Goal: Book appointment/travel/reservation

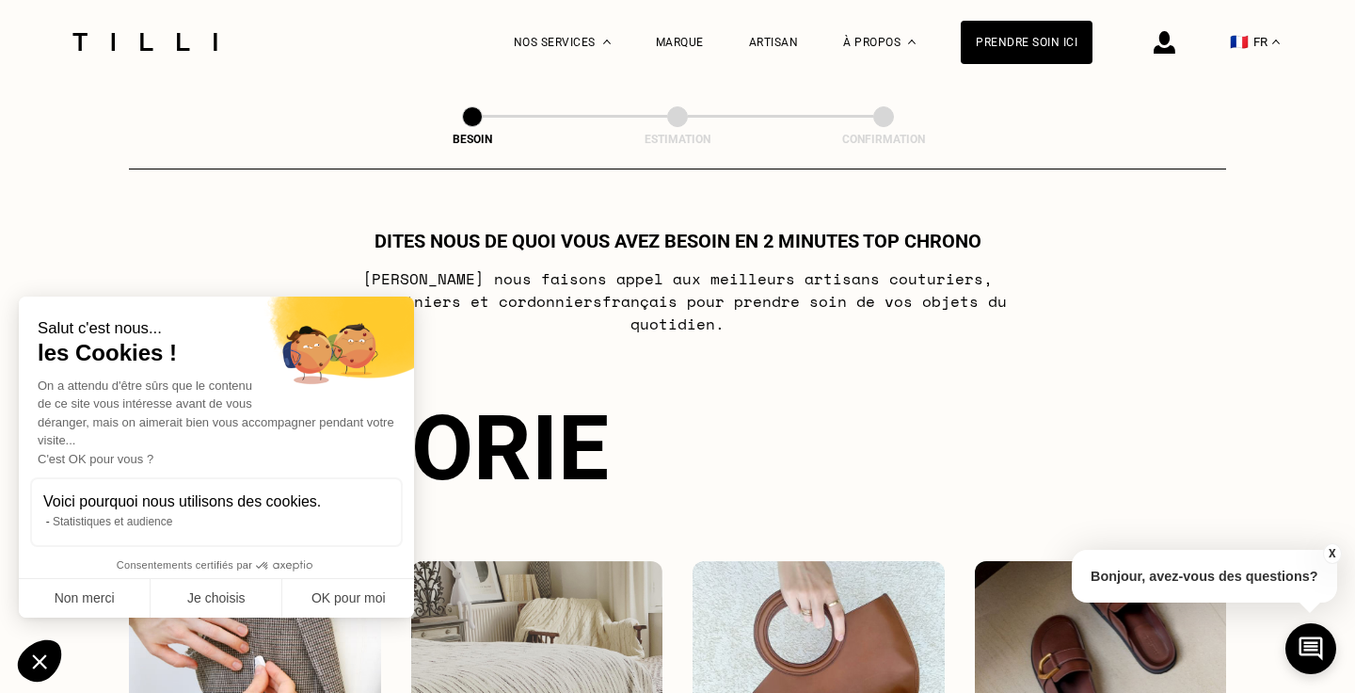
click at [460, 355] on div "Dites nous de quoi vous avez besoin en 2 minutes top chrono [PERSON_NAME] nous …" at bounding box center [677, 564] width 1097 height 669
click at [333, 611] on button "OK pour moi" at bounding box center [348, 599] width 132 height 40
checkbox input "true"
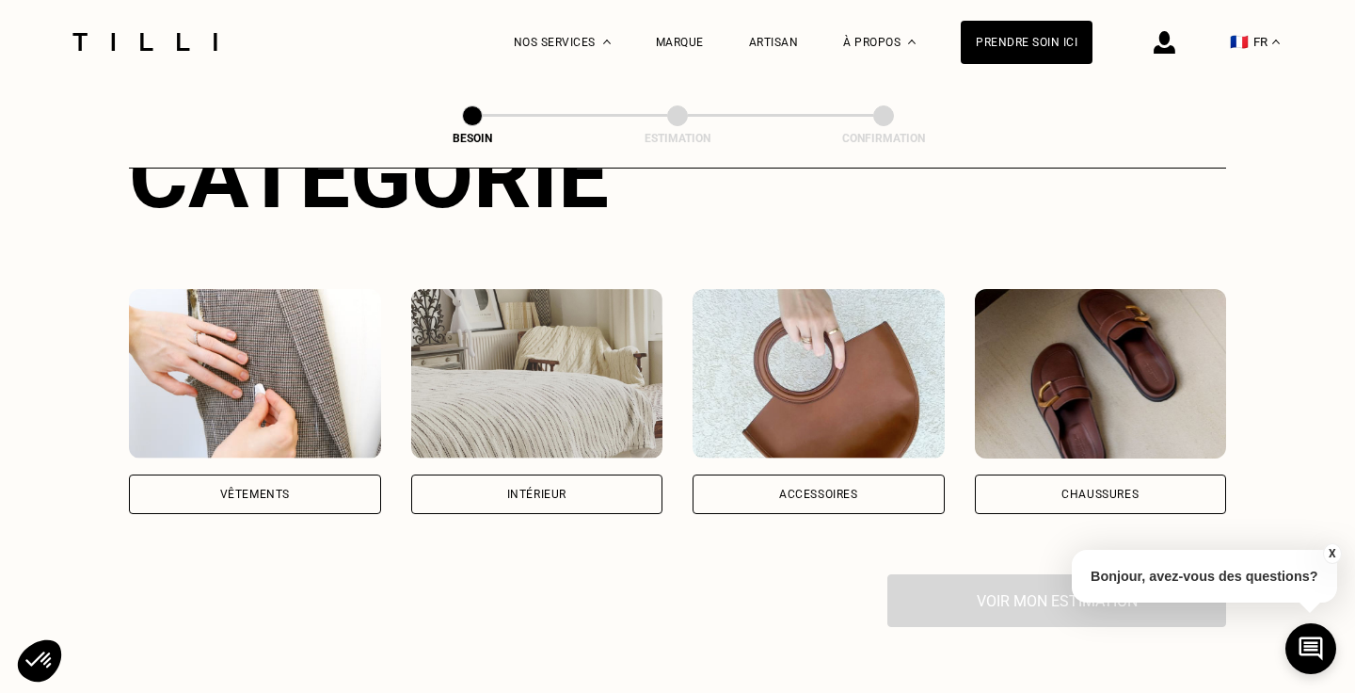
scroll to position [160, 0]
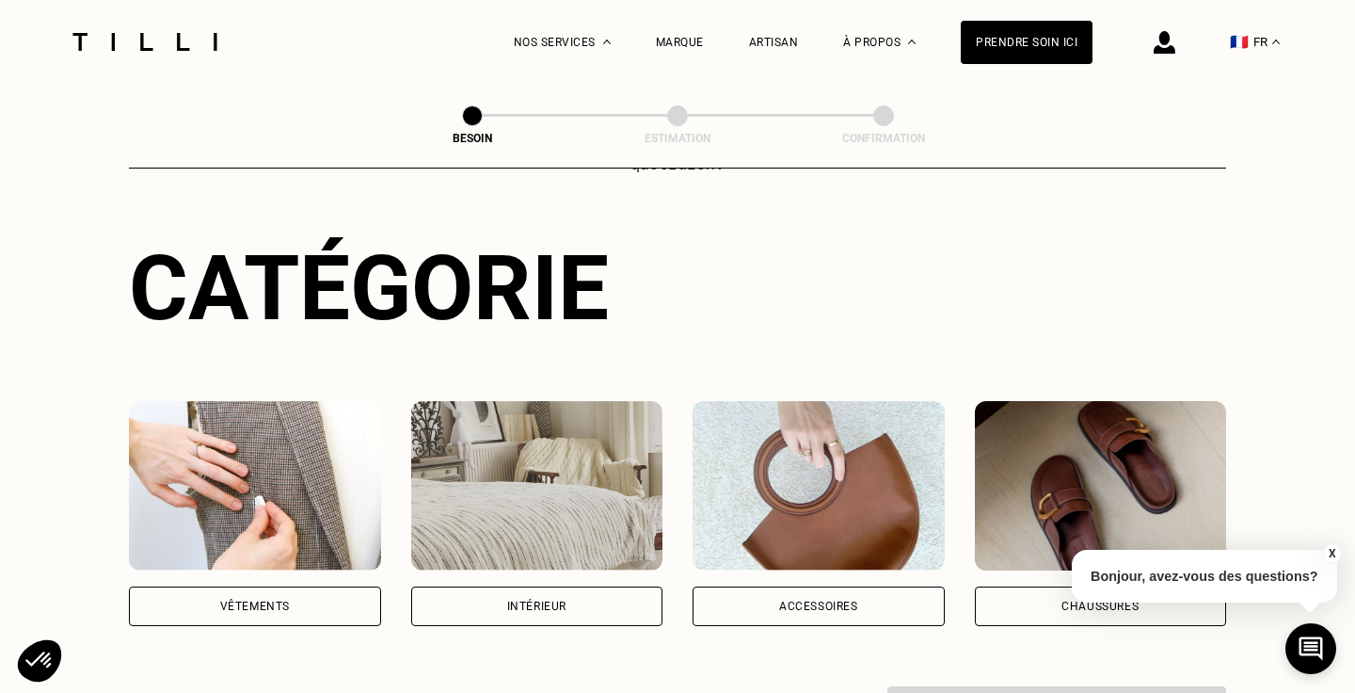
click at [247, 455] on img at bounding box center [255, 485] width 252 height 169
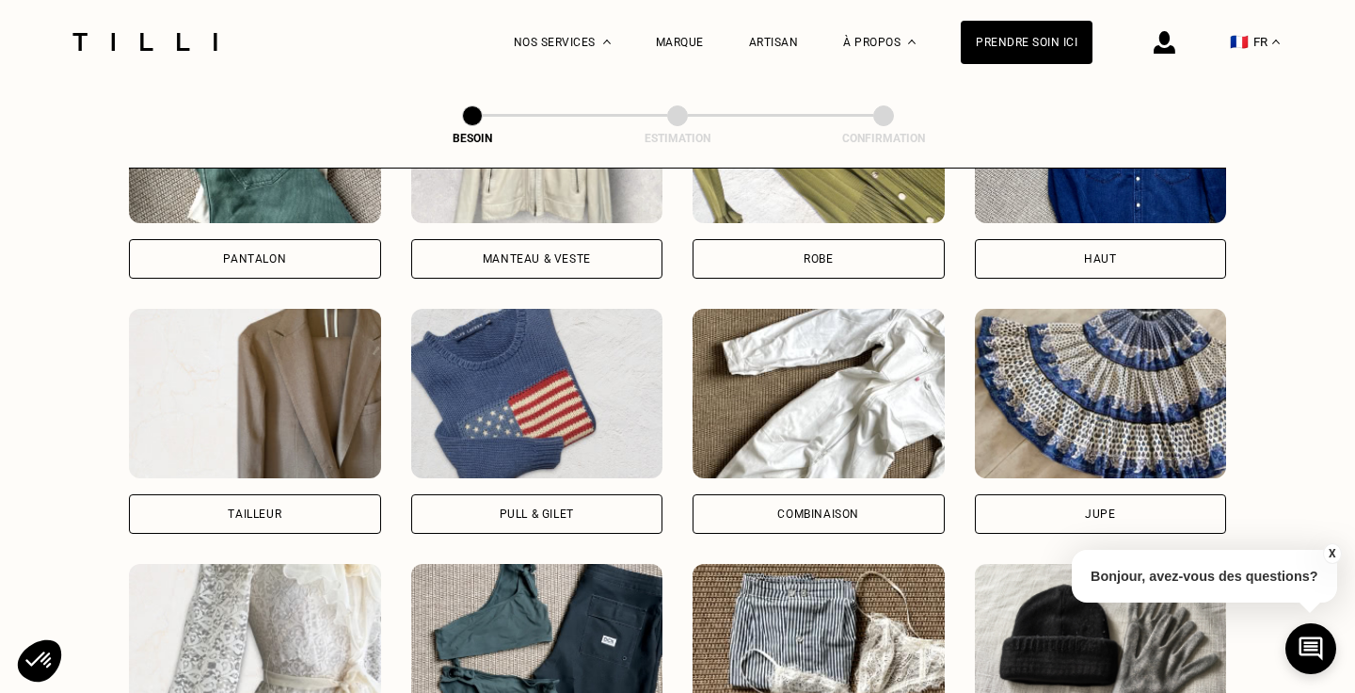
scroll to position [1022, 0]
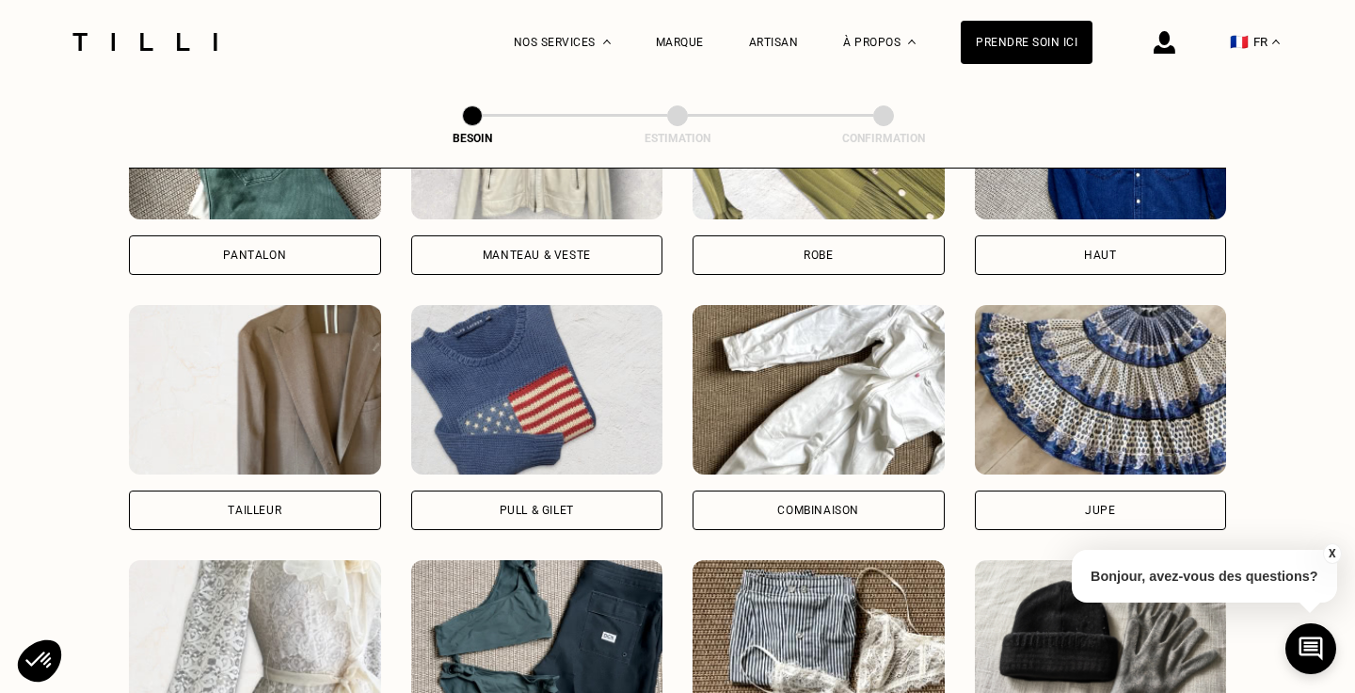
click at [779, 419] on img at bounding box center [819, 389] width 252 height 169
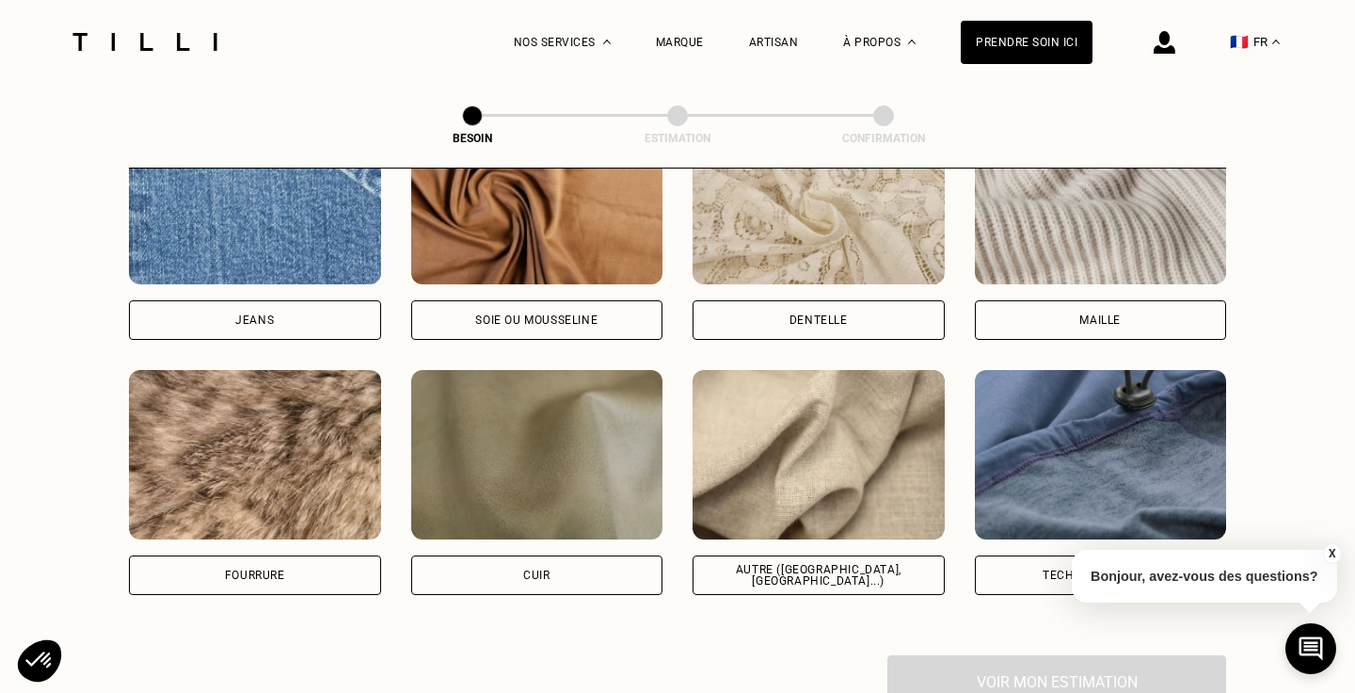
scroll to position [2107, 0]
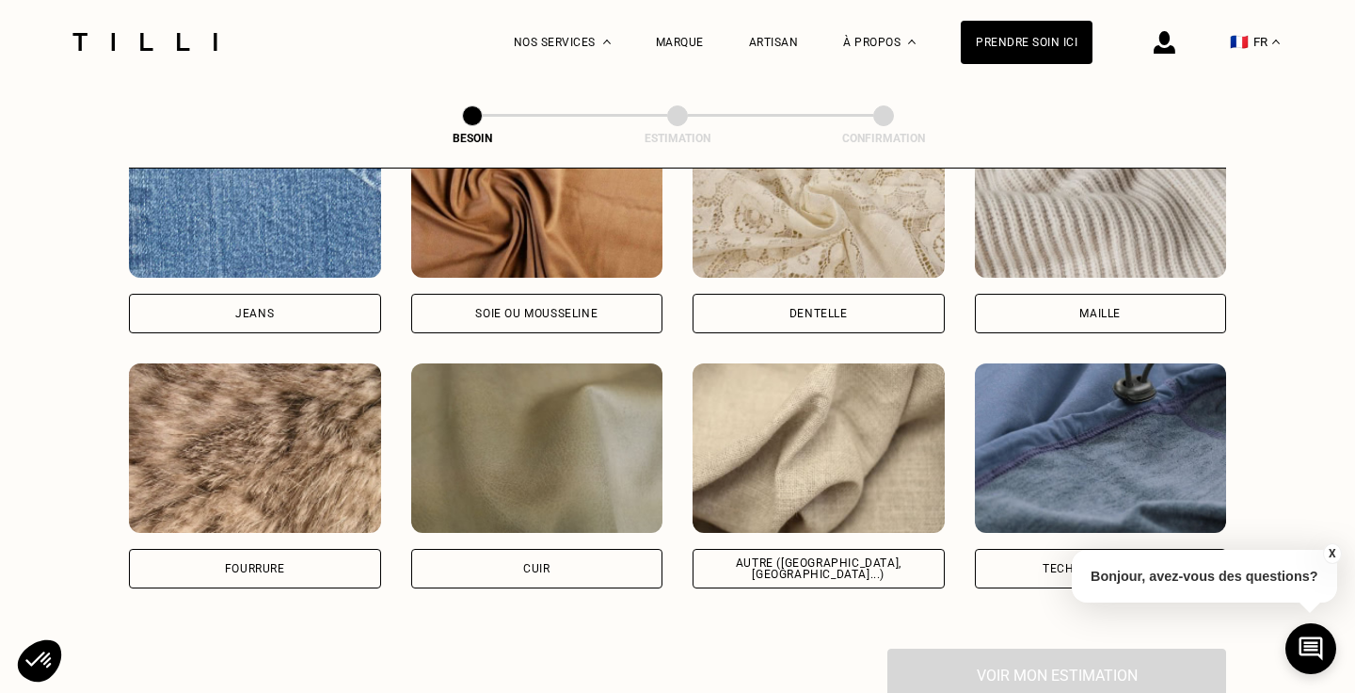
click at [801, 554] on div "Autre ([GEOGRAPHIC_DATA], [GEOGRAPHIC_DATA]...)" at bounding box center [819, 569] width 252 height 40
select select "FR"
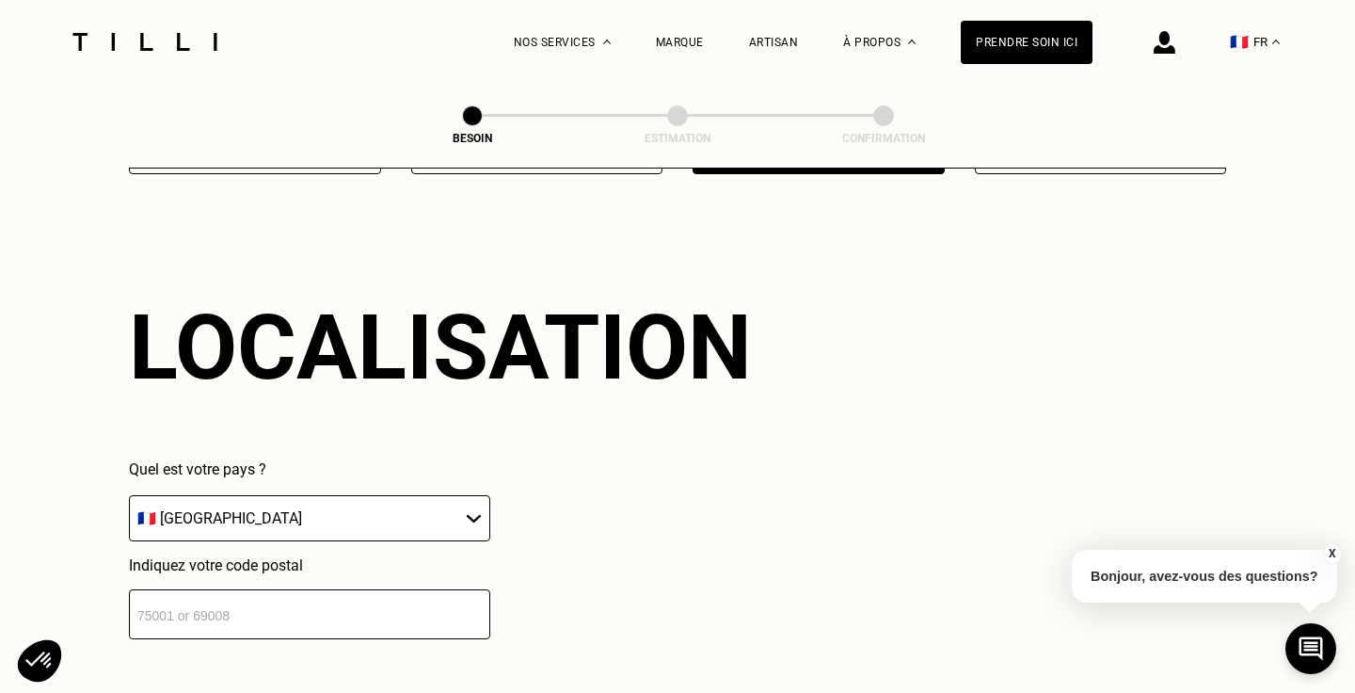
scroll to position [2524, 0]
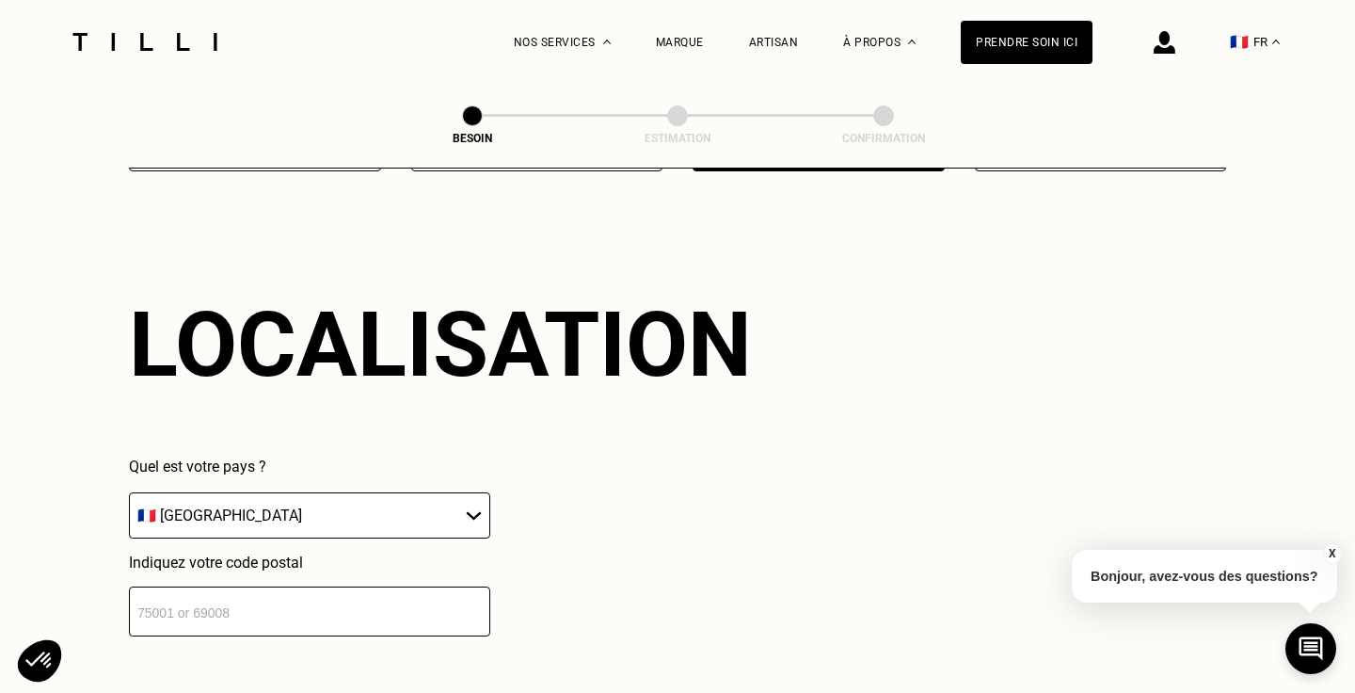
click at [419, 590] on input "number" at bounding box center [309, 611] width 361 height 50
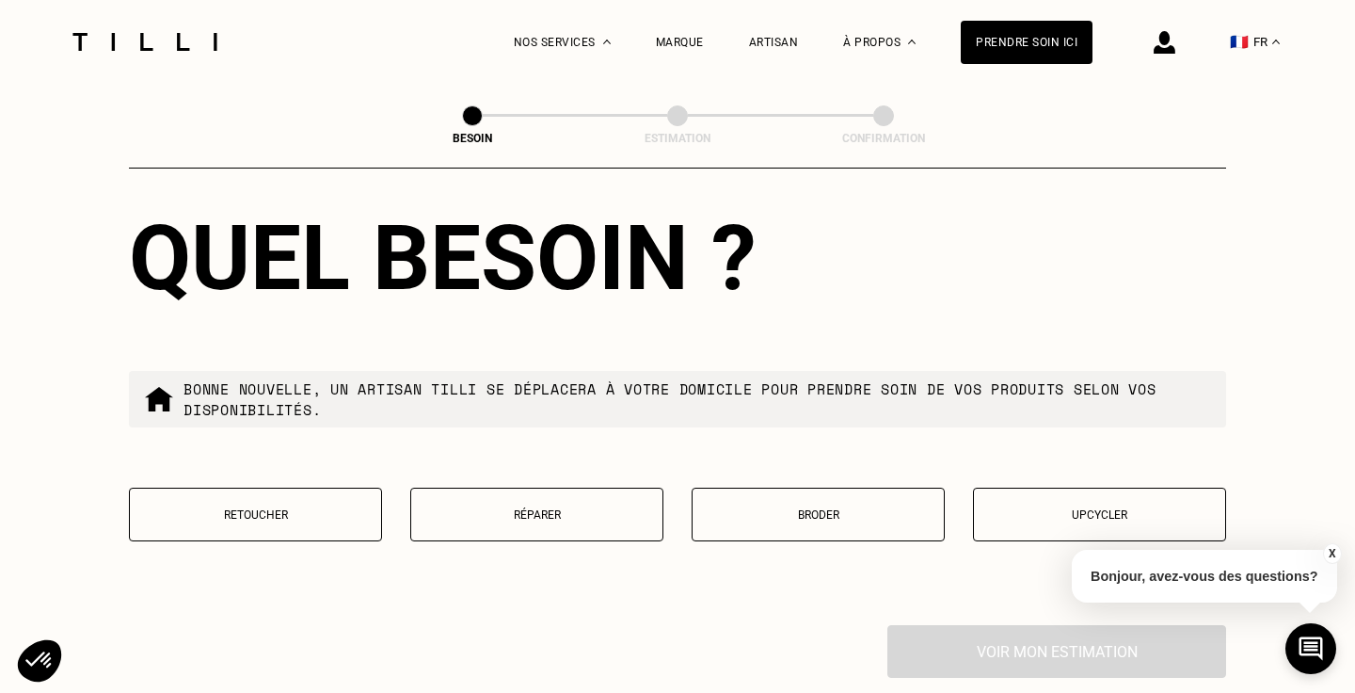
scroll to position [3077, 0]
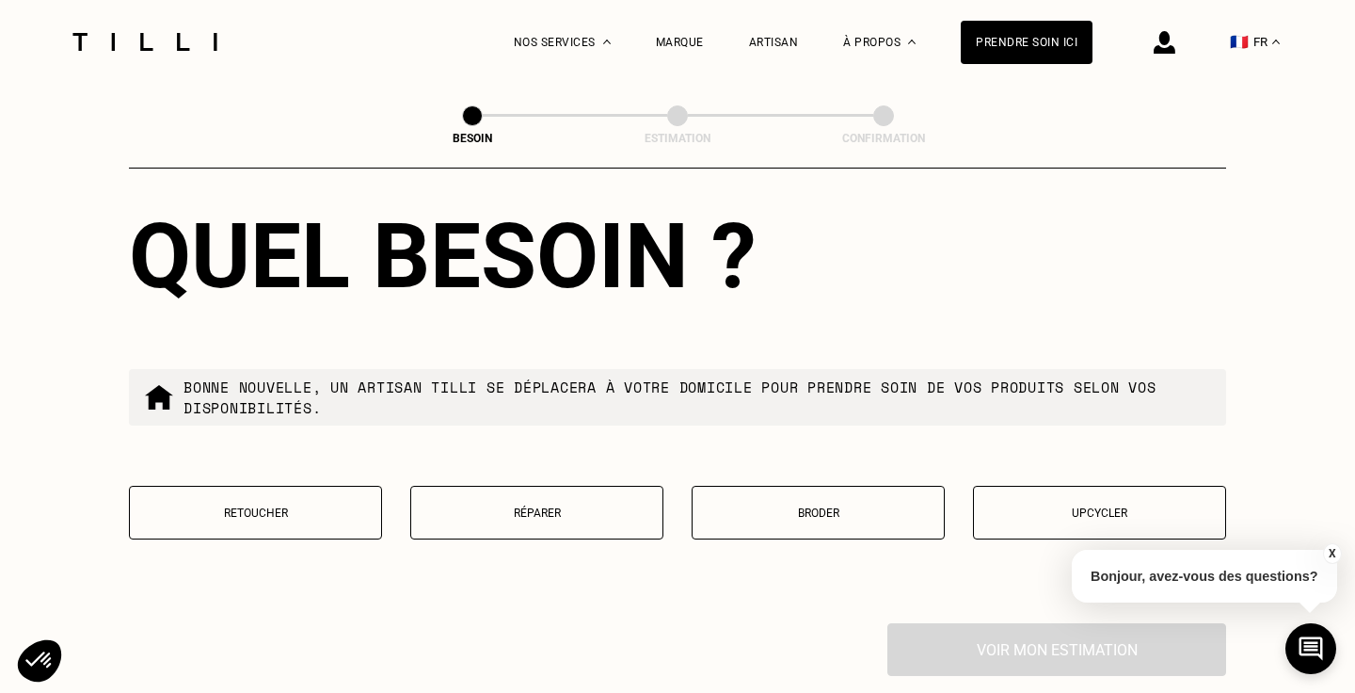
type input "33300"
click at [271, 506] on p "Retoucher" at bounding box center [255, 512] width 232 height 13
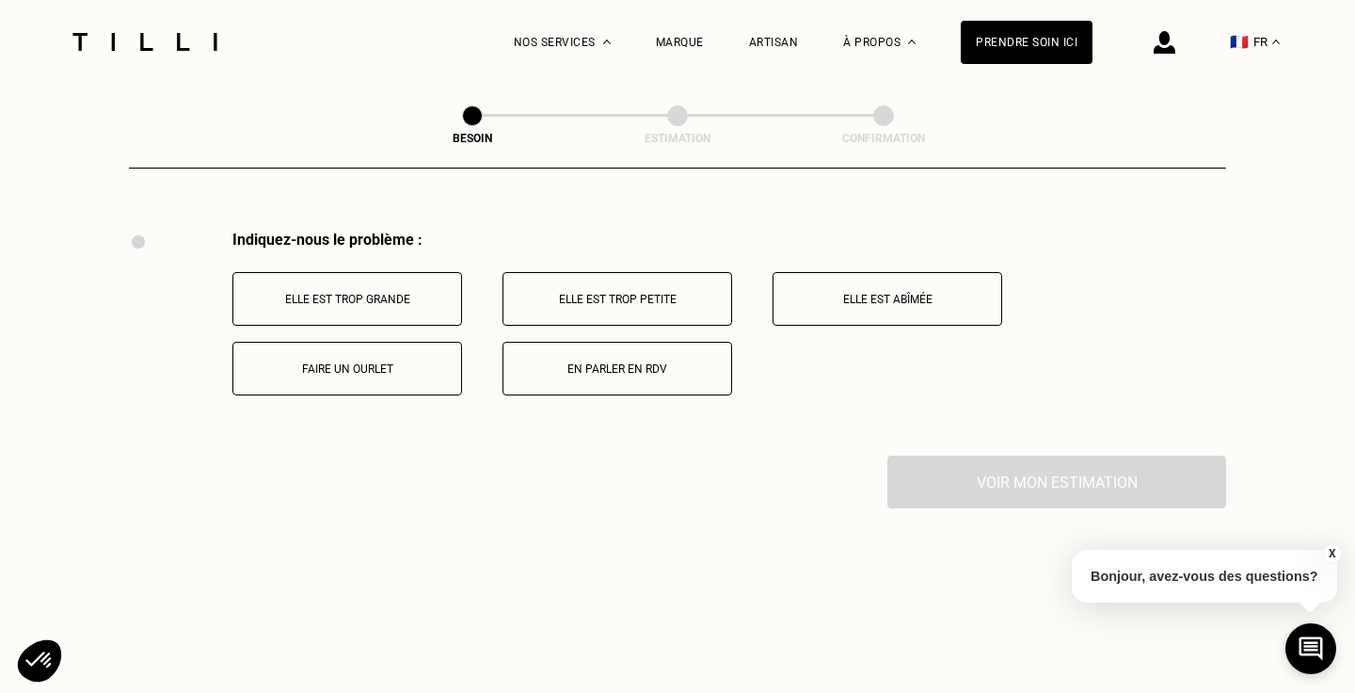
scroll to position [3471, 0]
click at [334, 363] on button "Faire un ourlet" at bounding box center [347, 368] width 230 height 54
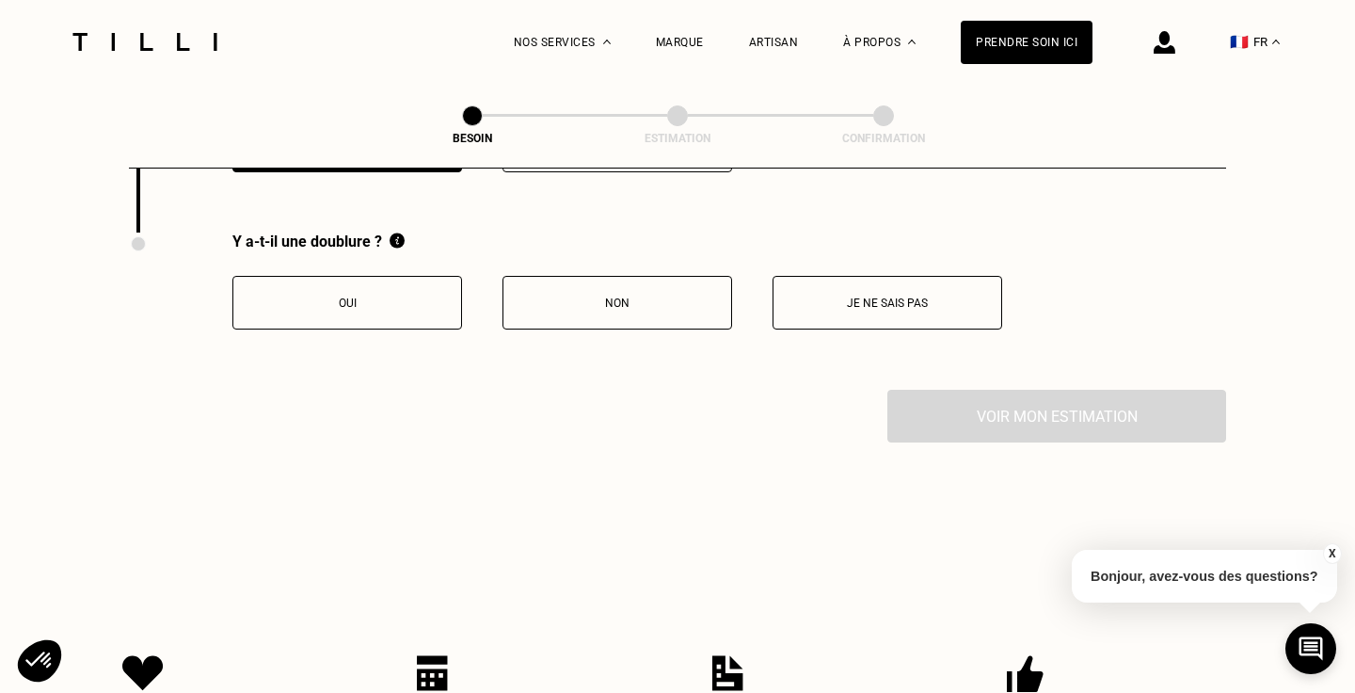
scroll to position [3695, 0]
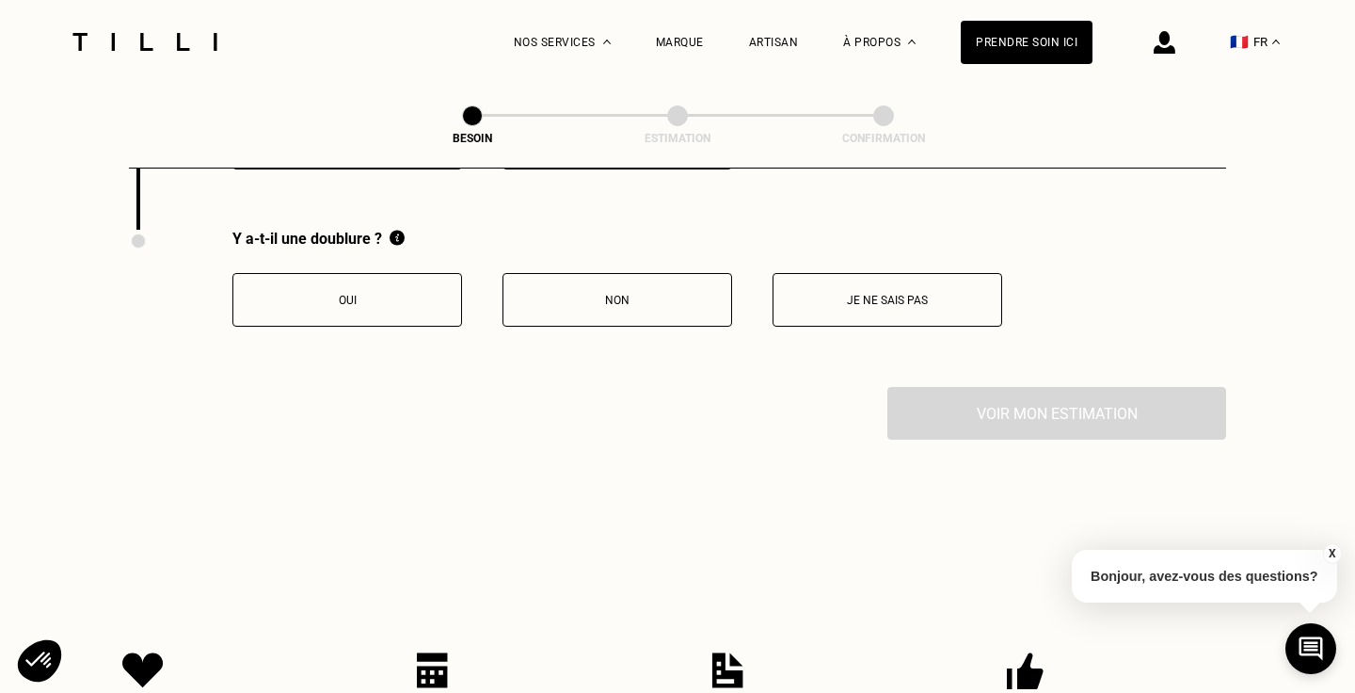
click at [647, 289] on button "Non" at bounding box center [618, 300] width 230 height 54
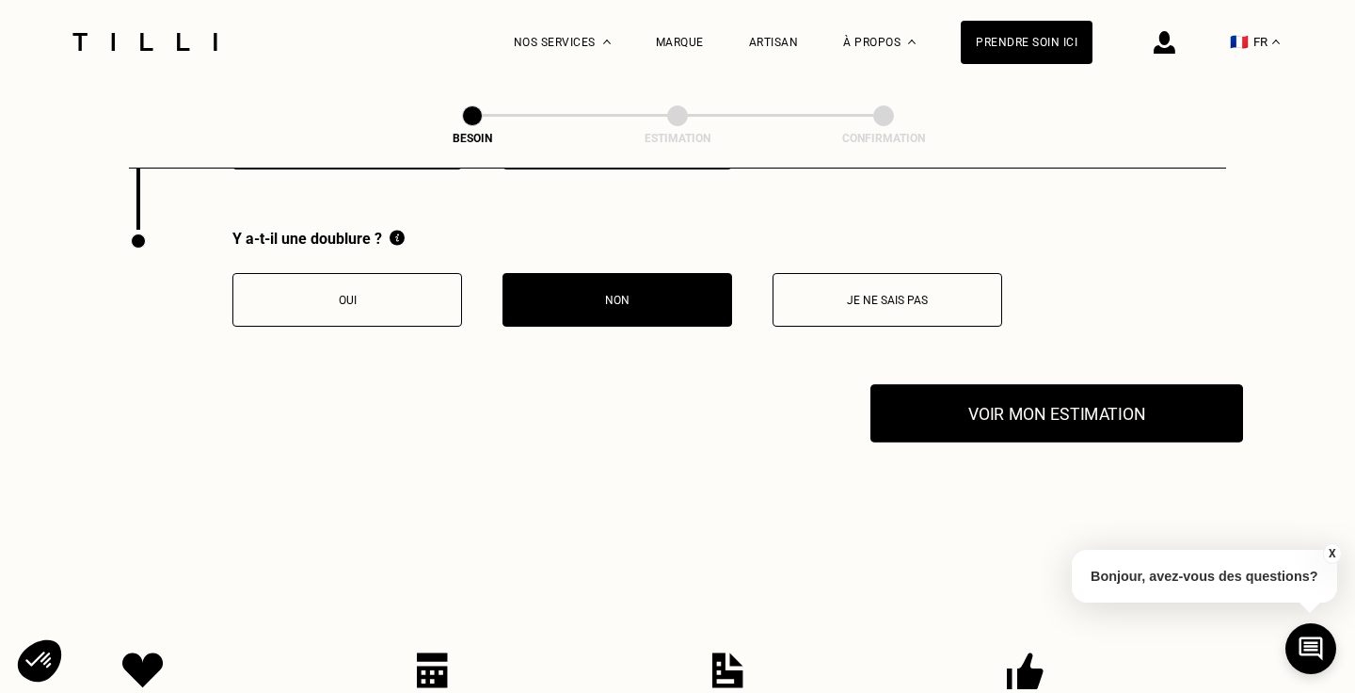
click at [1031, 393] on button "Voir mon estimation" at bounding box center [1056, 413] width 373 height 58
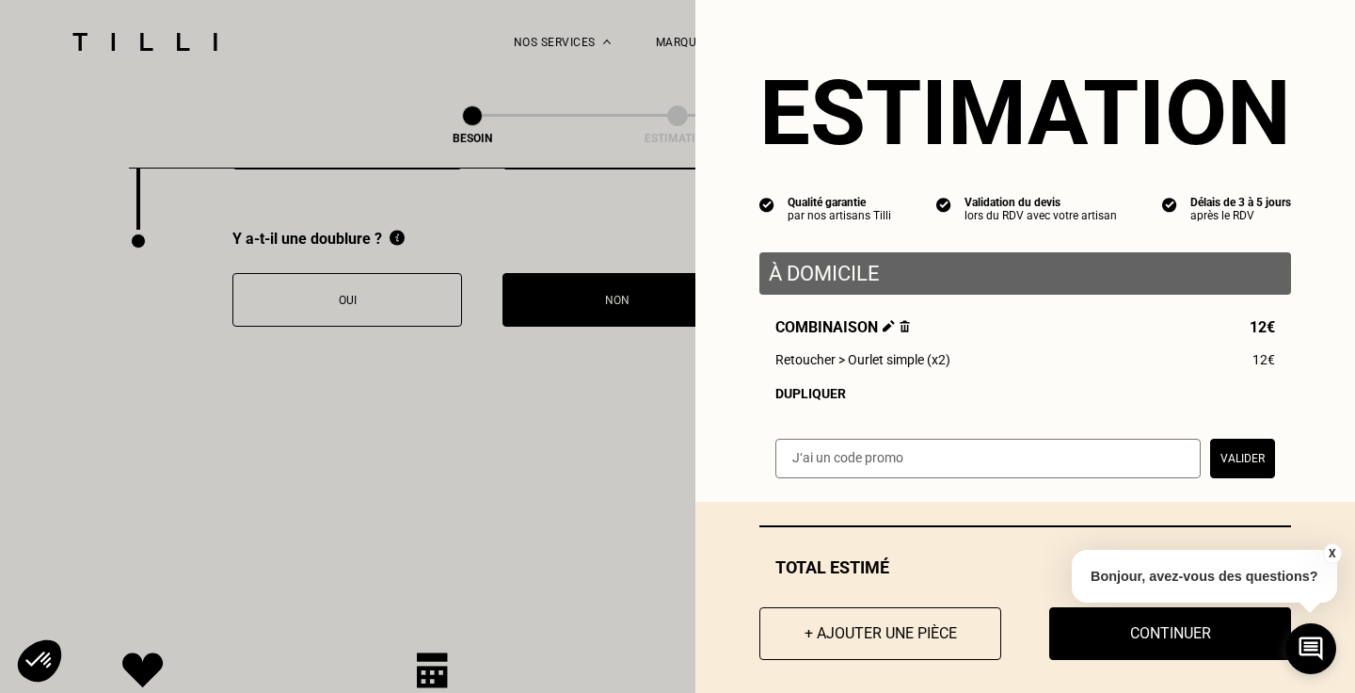
scroll to position [15, 0]
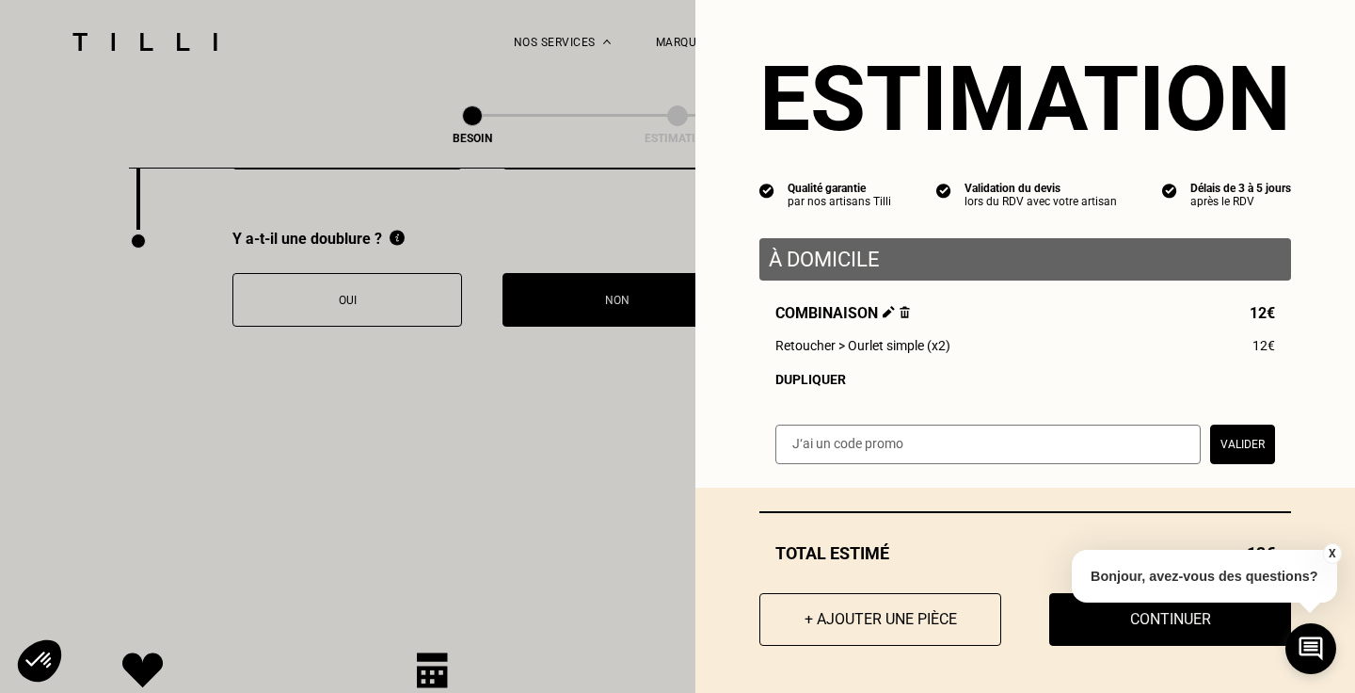
click at [1335, 552] on button "X" at bounding box center [1331, 553] width 19 height 21
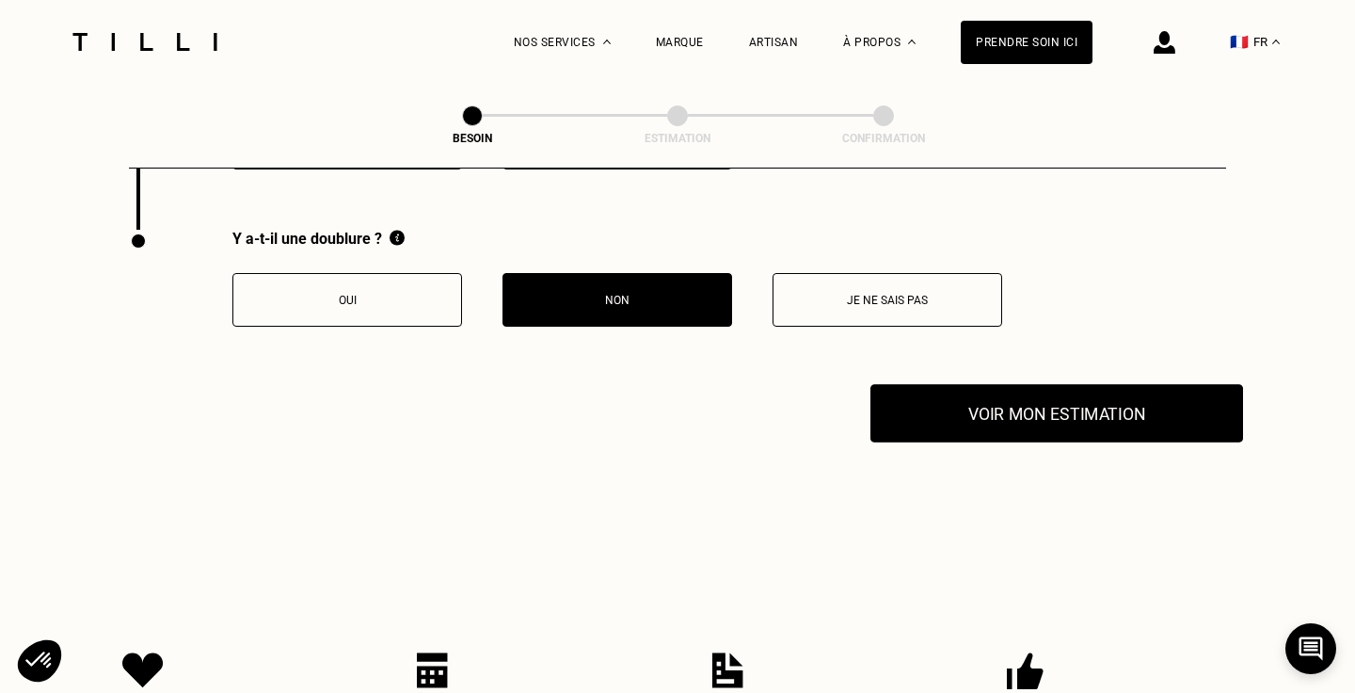
click at [1073, 384] on button "Voir mon estimation" at bounding box center [1056, 413] width 373 height 58
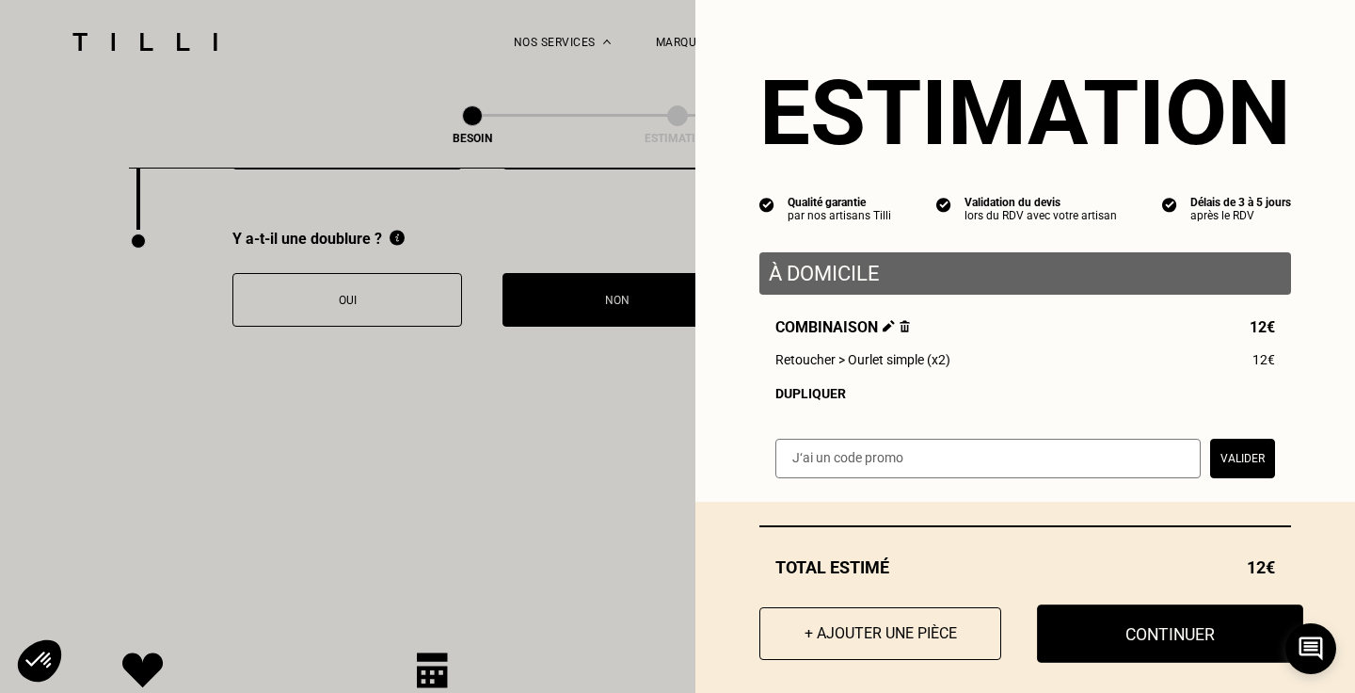
click at [1098, 636] on button "Continuer" at bounding box center [1170, 633] width 266 height 58
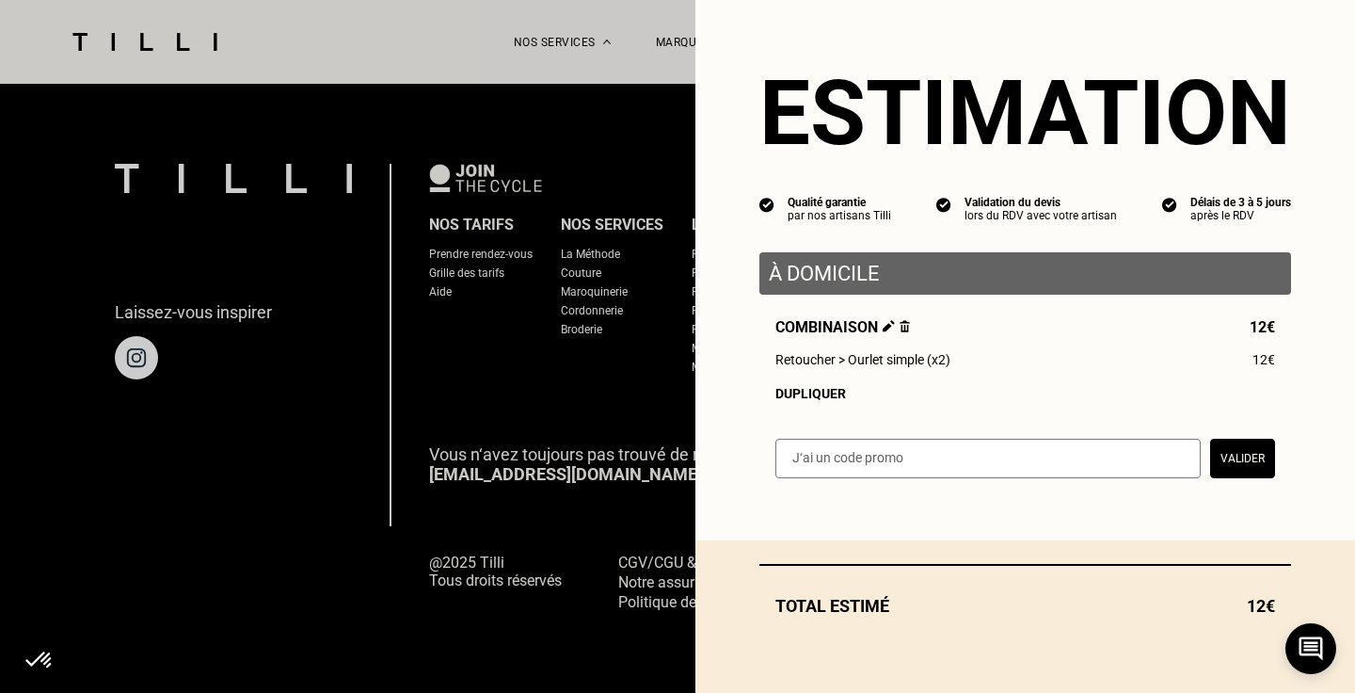
scroll to position [1209, 0]
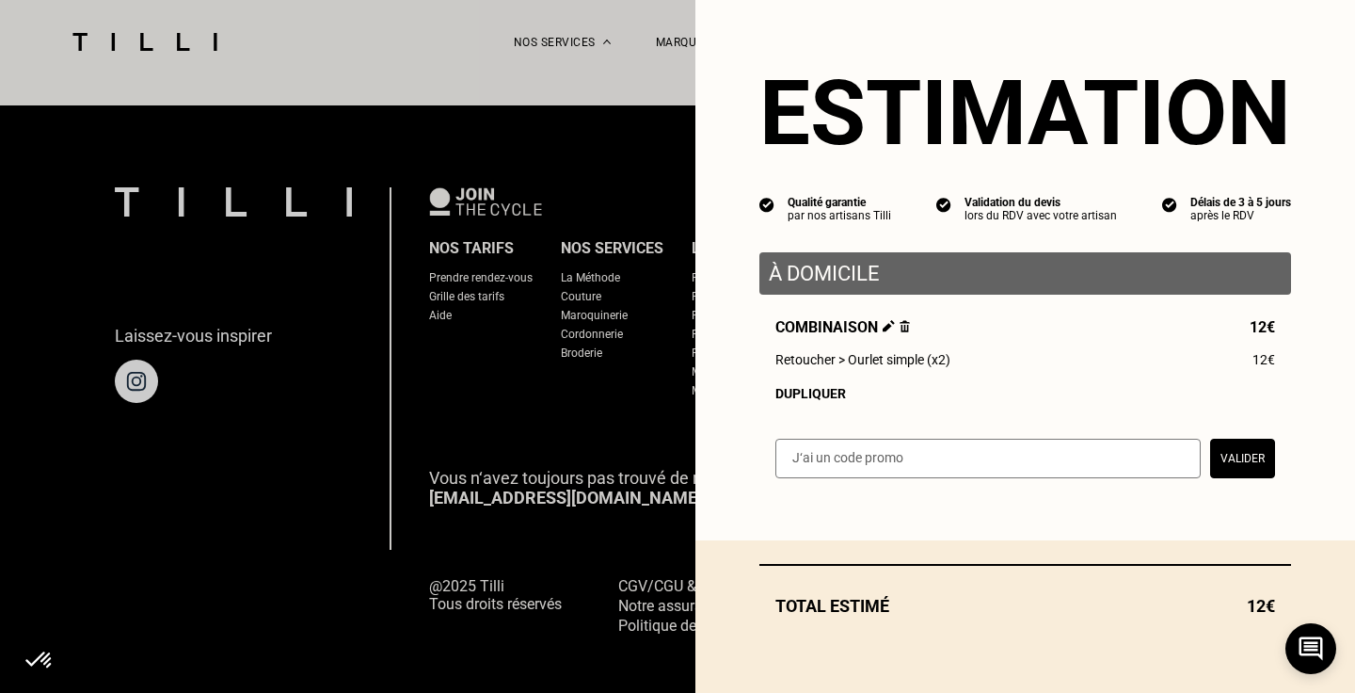
select select "FR"
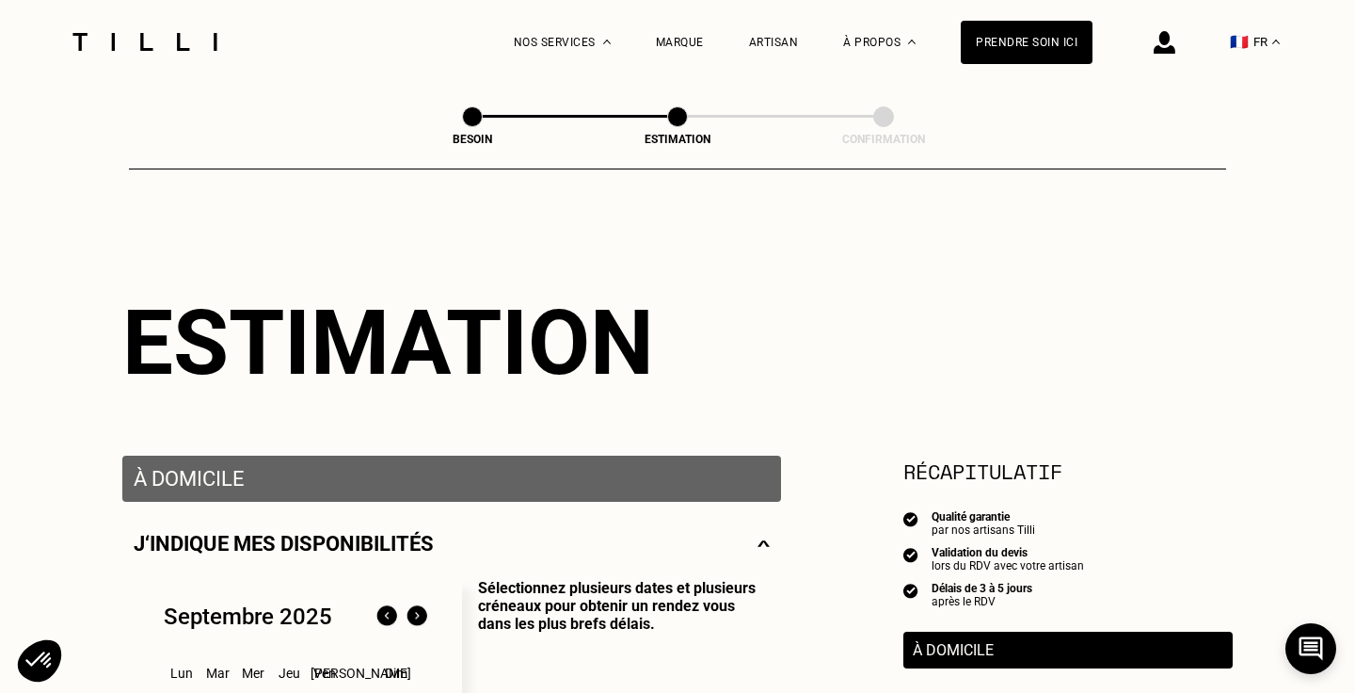
click at [677, 113] on span at bounding box center [677, 116] width 21 height 21
click at [467, 114] on span at bounding box center [472, 116] width 21 height 21
select select "FR"
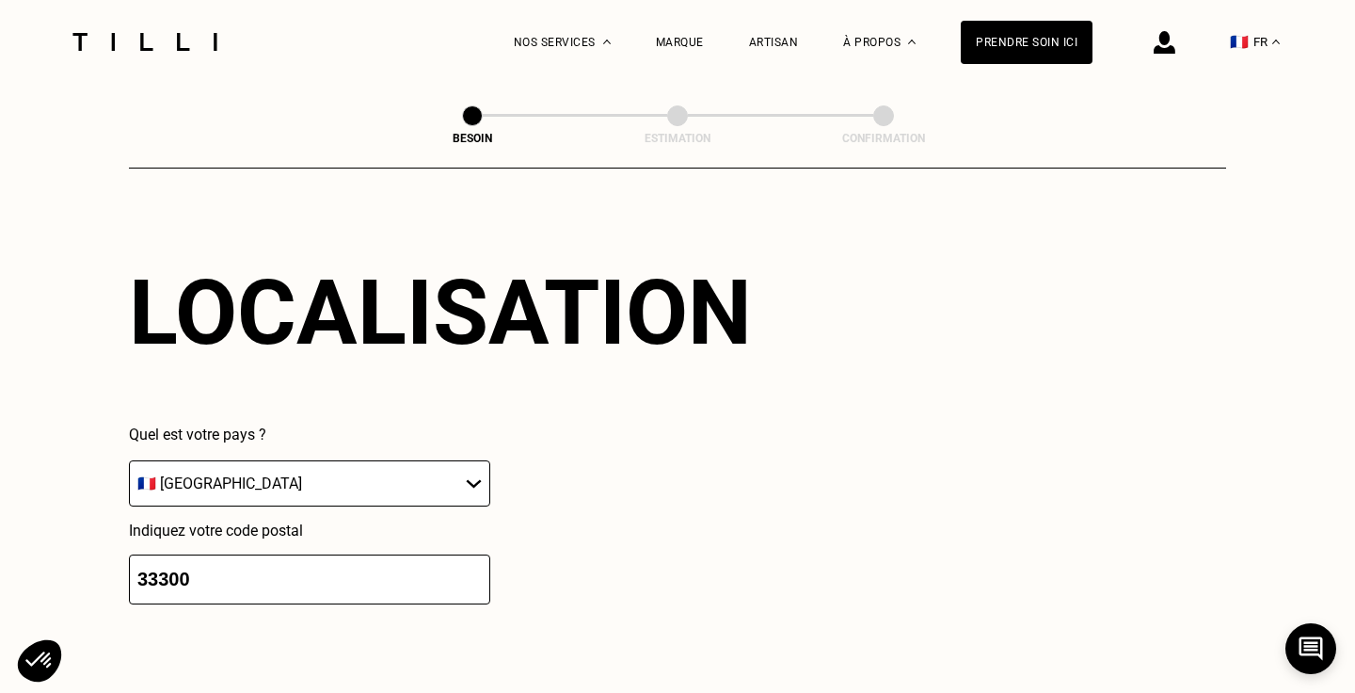
scroll to position [2543, 0]
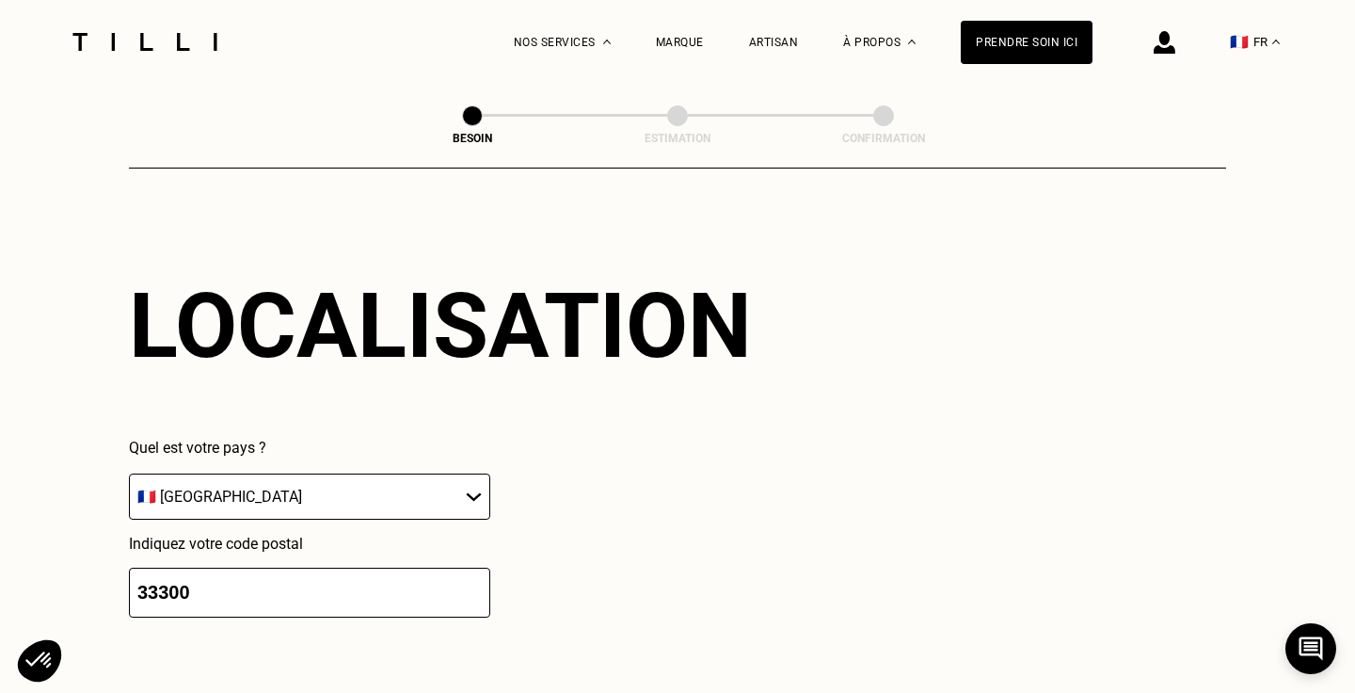
drag, startPoint x: 164, startPoint y: 568, endPoint x: 302, endPoint y: 569, distance: 138.3
click at [302, 569] on input "33300" at bounding box center [309, 592] width 361 height 50
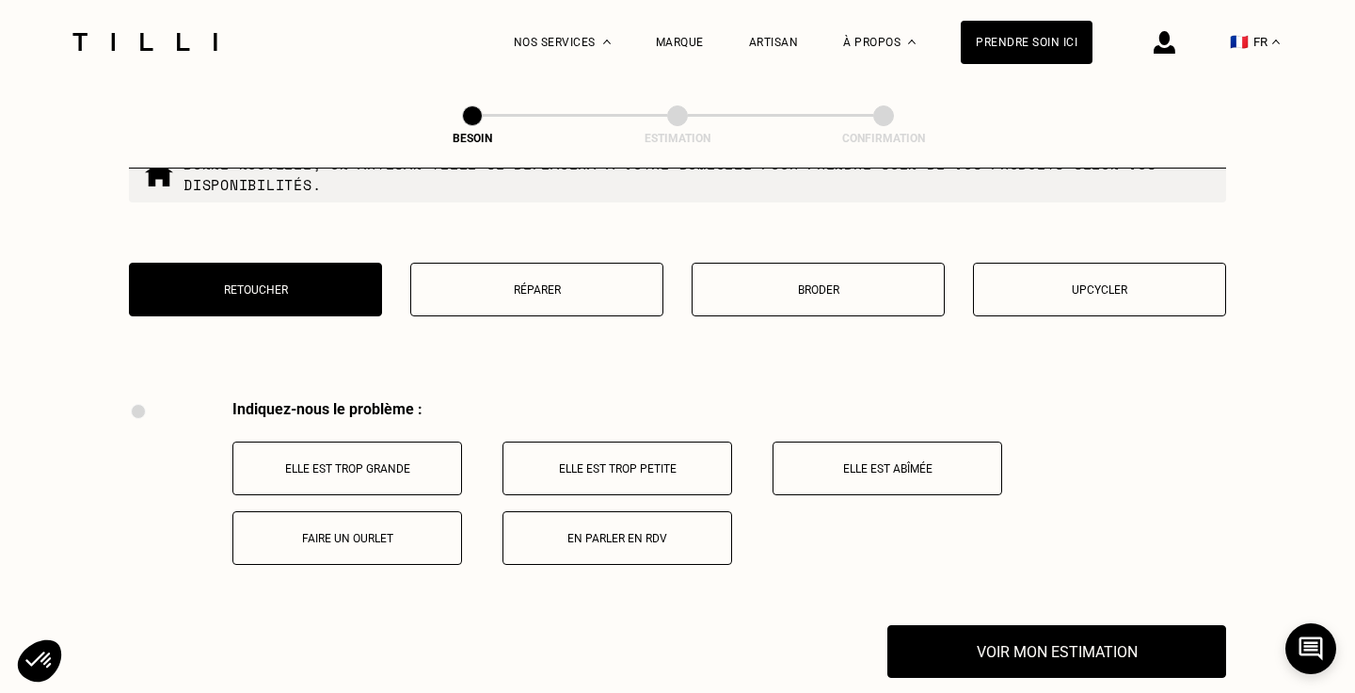
scroll to position [3404, 0]
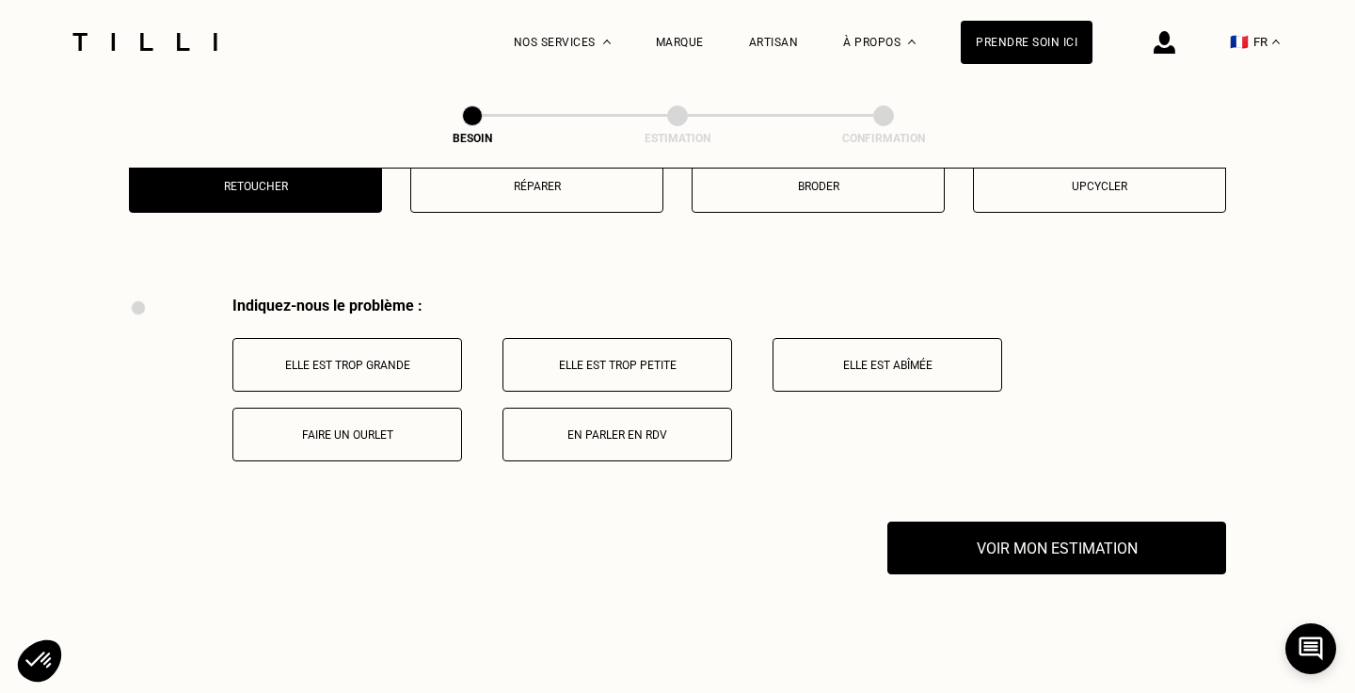
type input "33270"
click at [381, 428] on p "Faire un ourlet" at bounding box center [347, 434] width 209 height 13
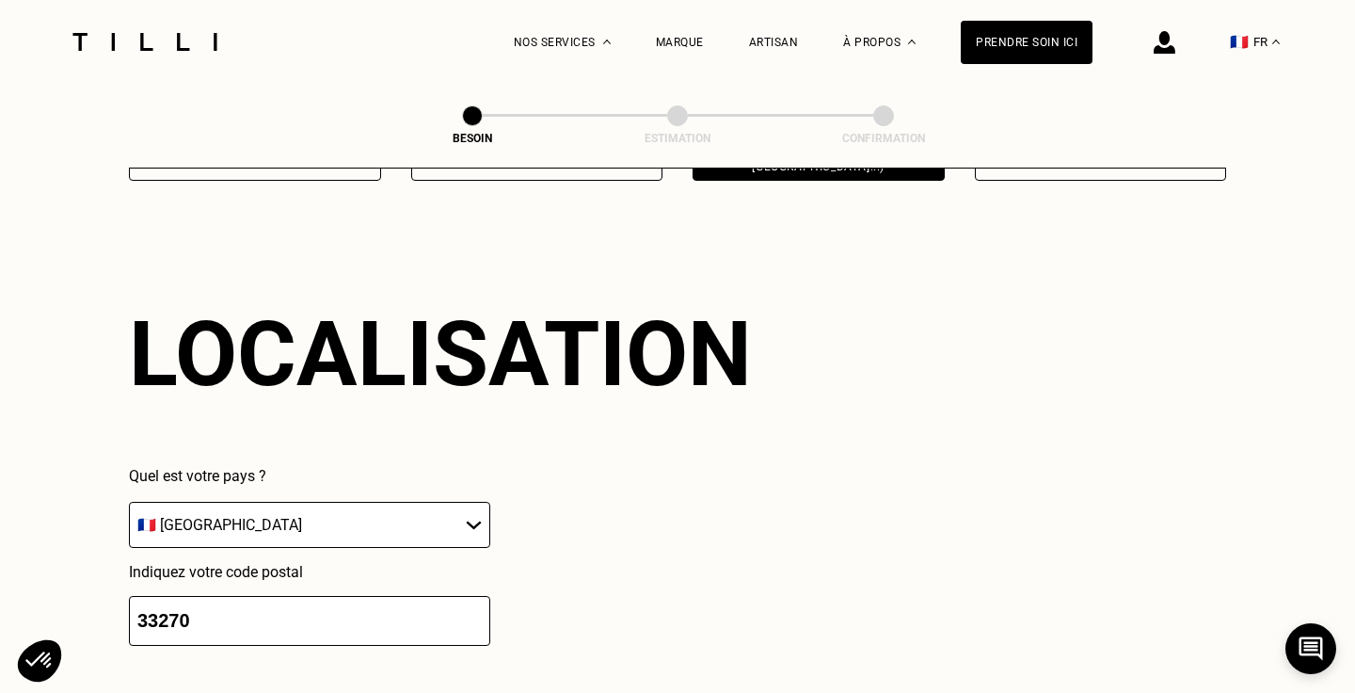
scroll to position [2638, 0]
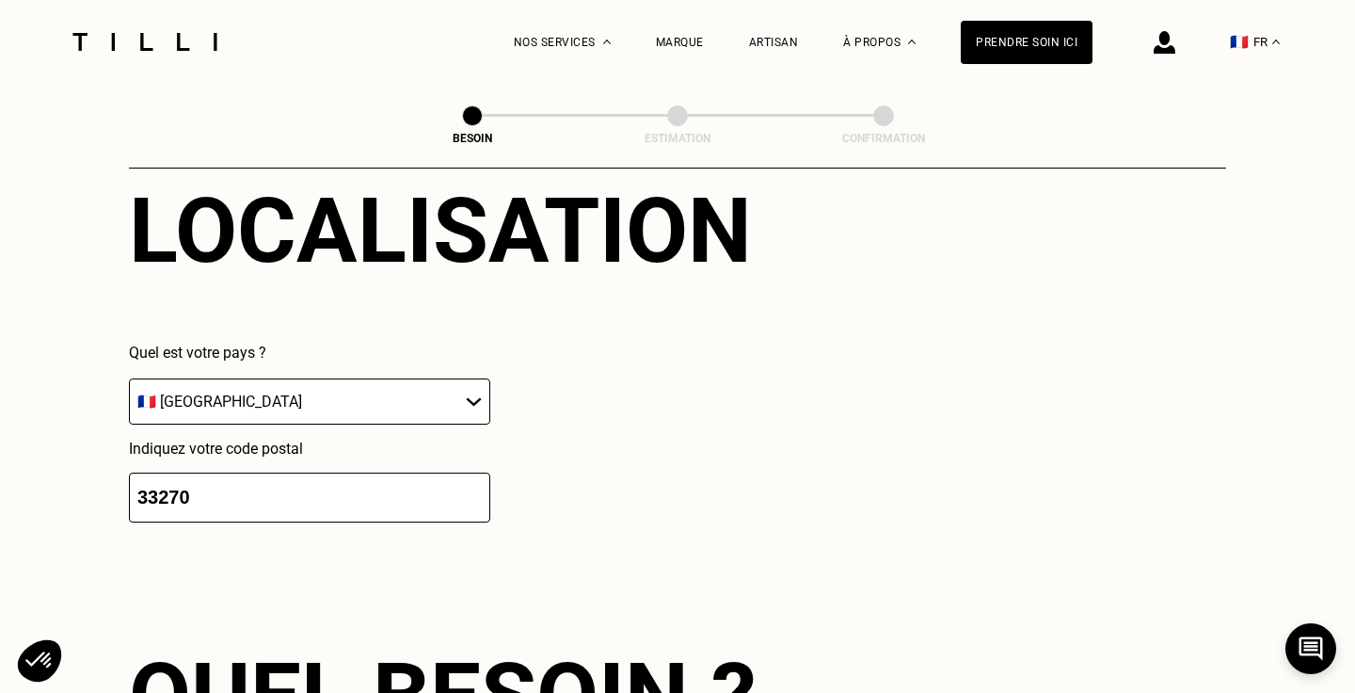
click at [373, 482] on input "33270" at bounding box center [309, 497] width 361 height 50
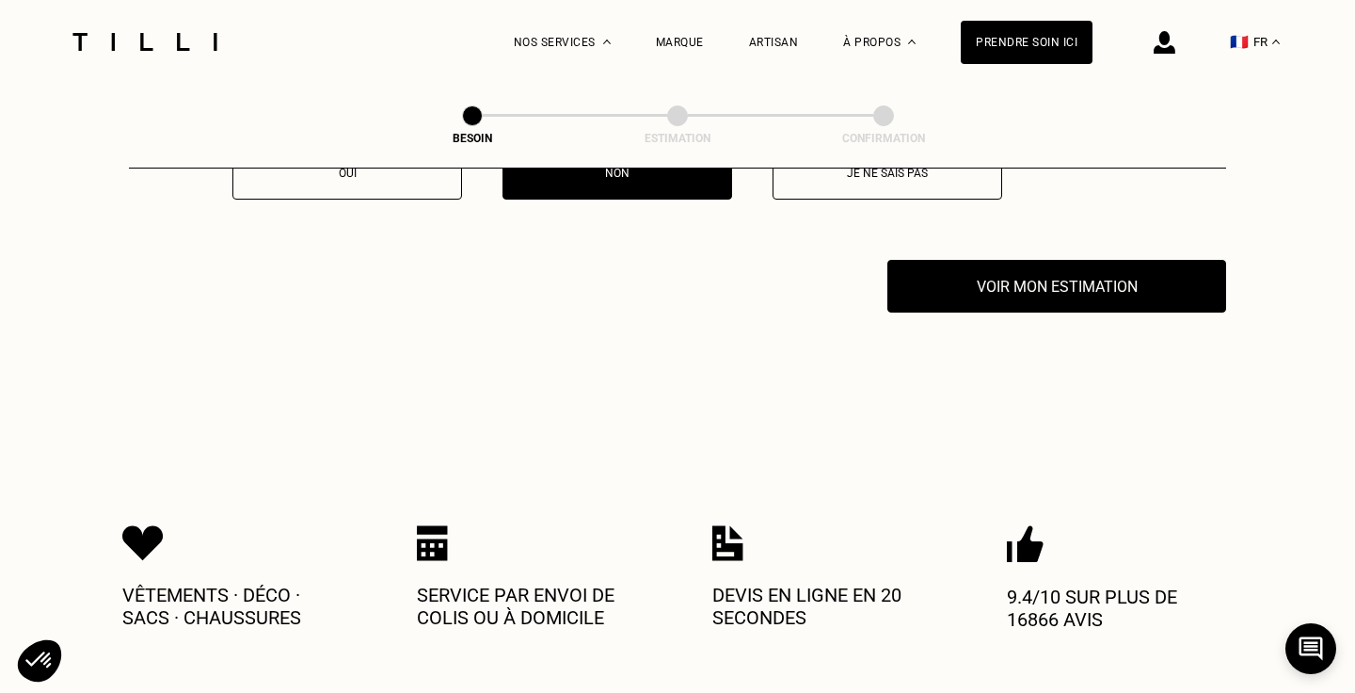
scroll to position [3844, 0]
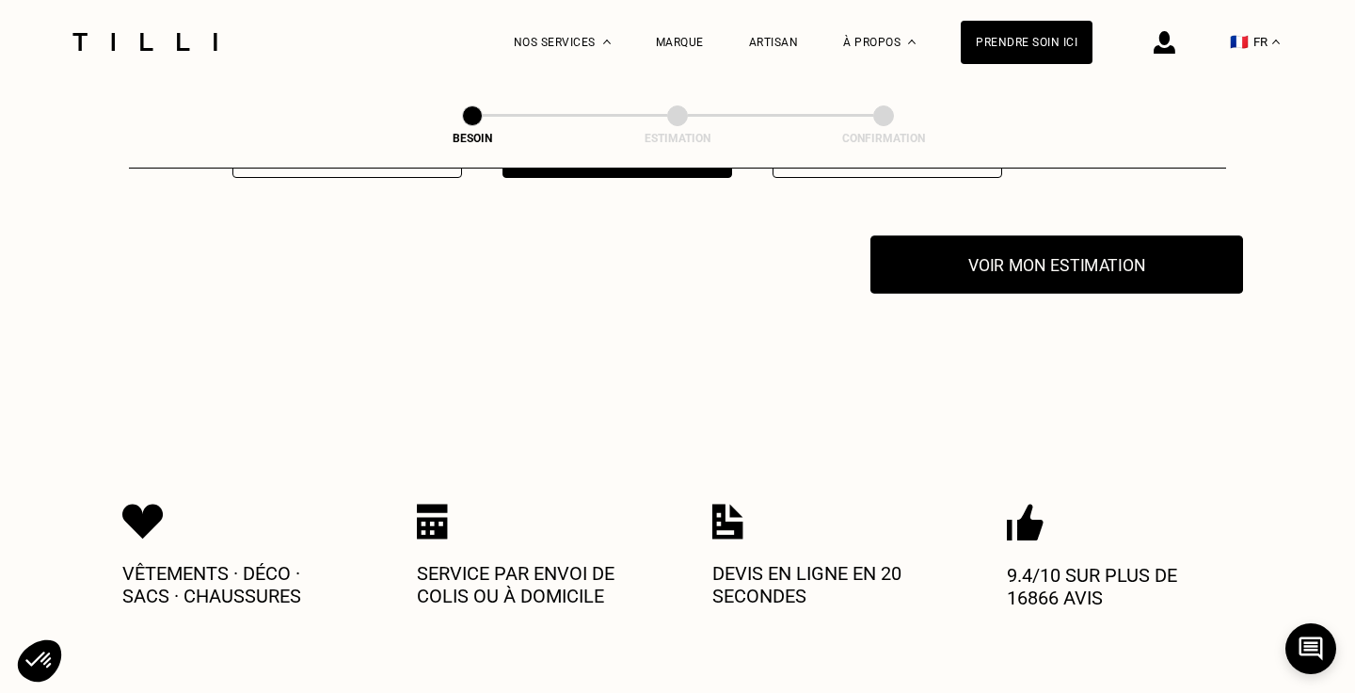
click at [1046, 270] on button "Voir mon estimation" at bounding box center [1056, 264] width 373 height 58
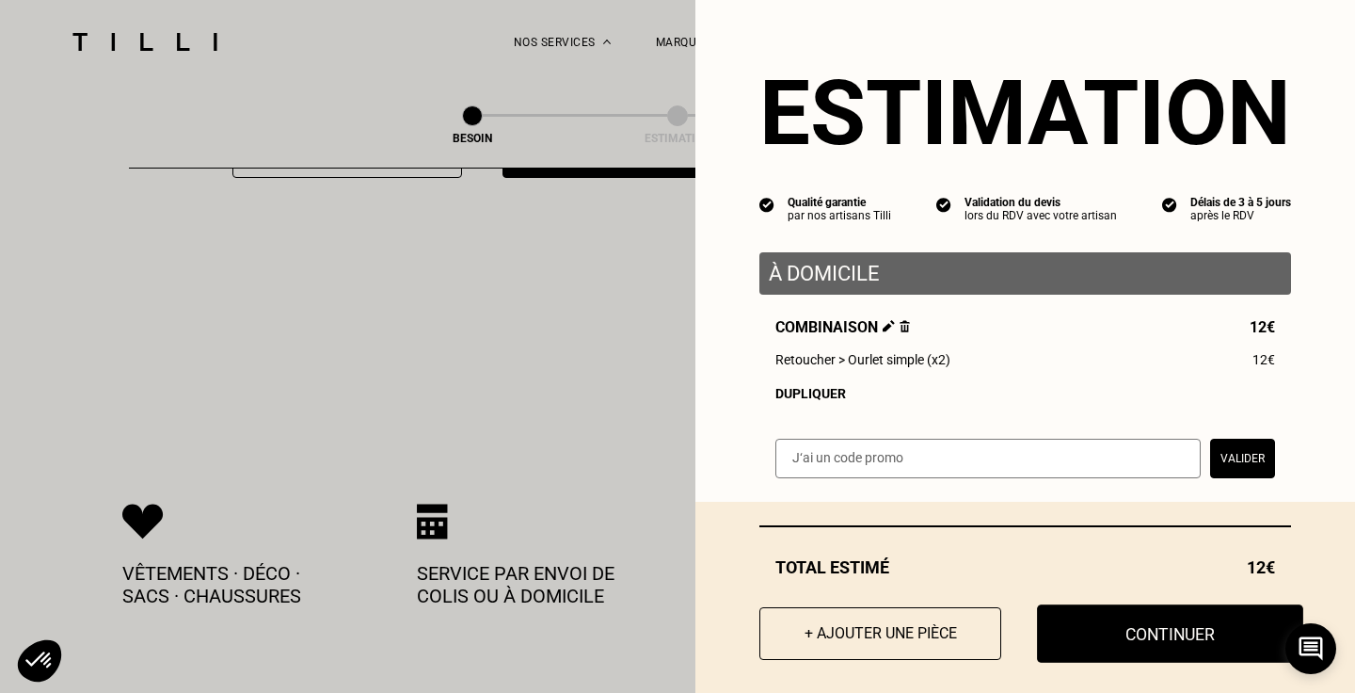
click at [1121, 629] on button "Continuer" at bounding box center [1170, 633] width 266 height 58
select select "FR"
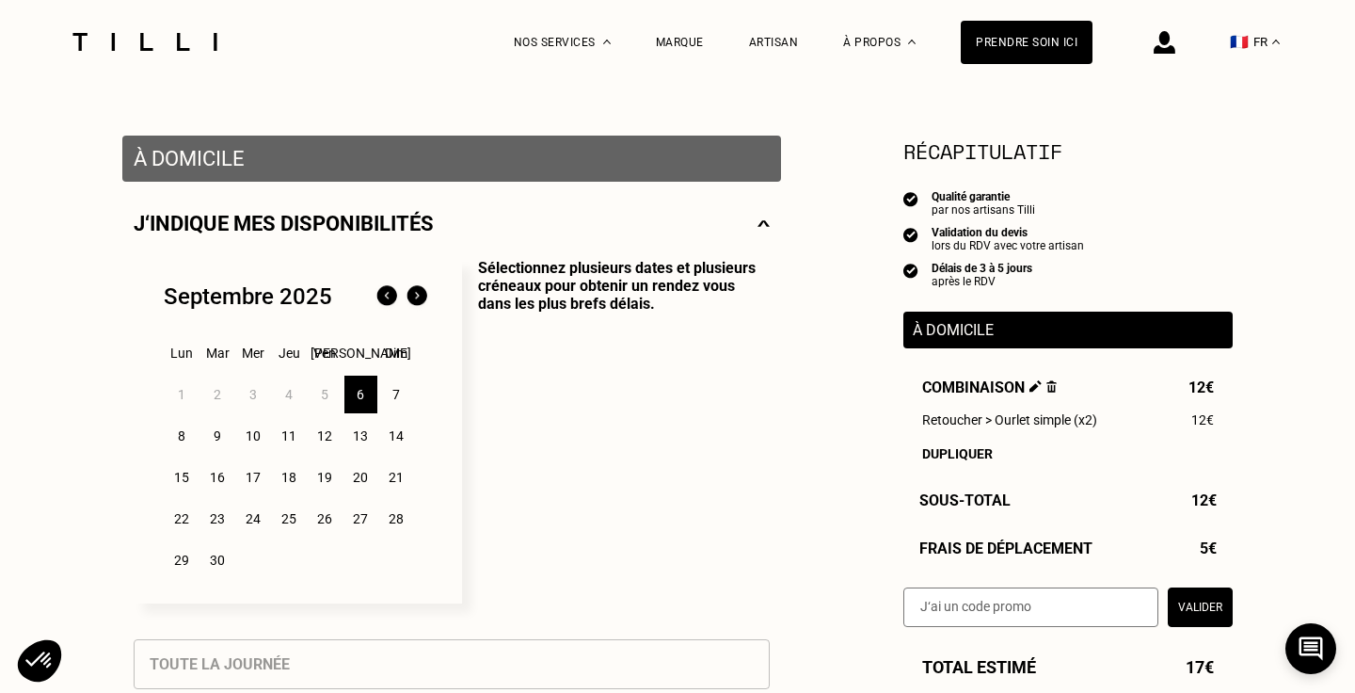
scroll to position [245, 0]
